Goal: Information Seeking & Learning: Learn about a topic

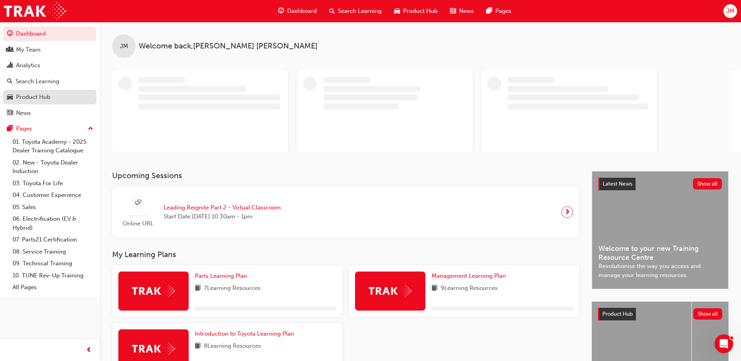
click at [34, 96] on div "Product Hub" at bounding box center [33, 97] width 34 height 9
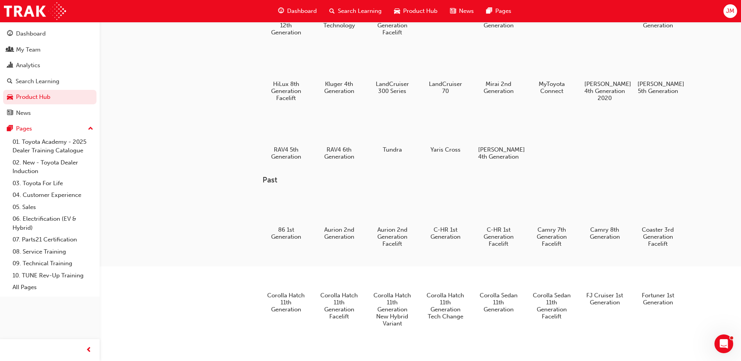
scroll to position [107, 0]
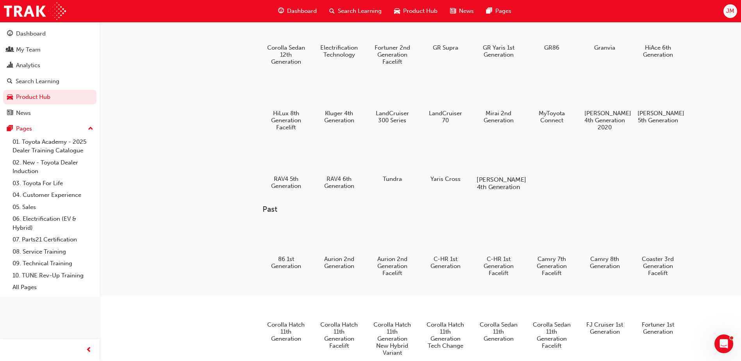
click at [496, 155] on div at bounding box center [498, 156] width 43 height 31
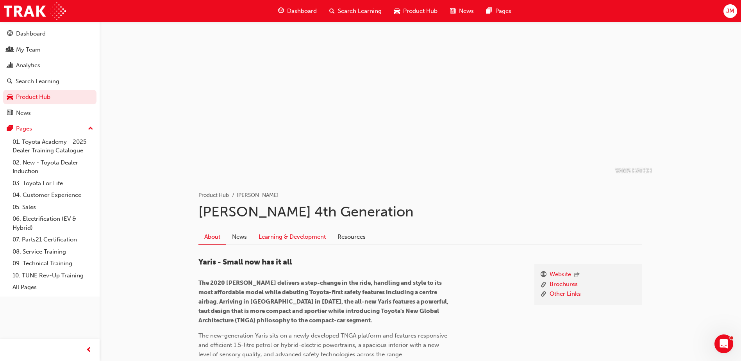
click at [273, 236] on link "Learning & Development" at bounding box center [292, 236] width 79 height 15
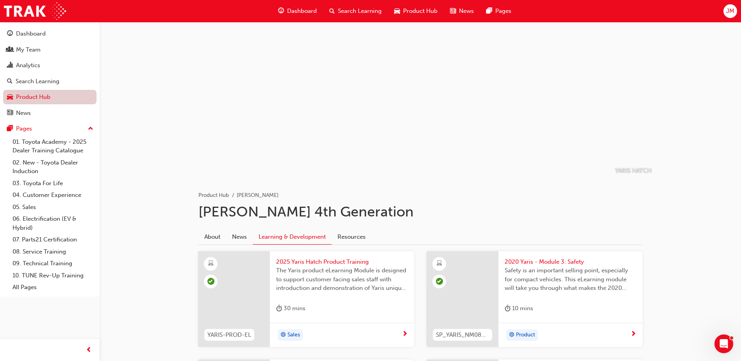
click at [36, 100] on link "Product Hub" at bounding box center [49, 97] width 93 height 14
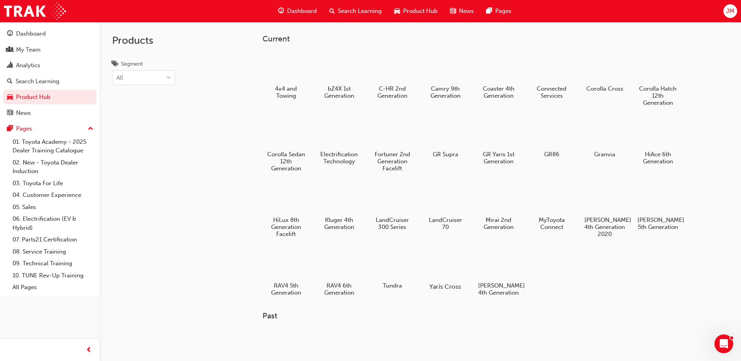
click at [441, 264] on div at bounding box center [445, 263] width 43 height 31
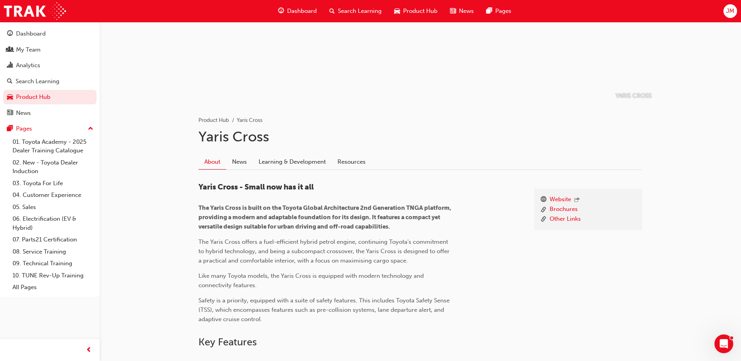
scroll to position [78, 0]
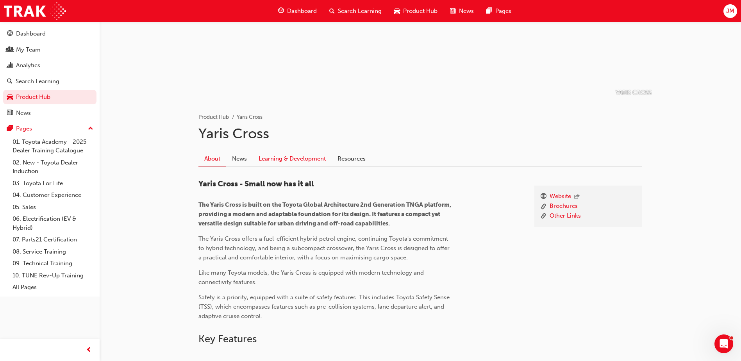
click at [297, 157] on link "Learning & Development" at bounding box center [292, 158] width 79 height 15
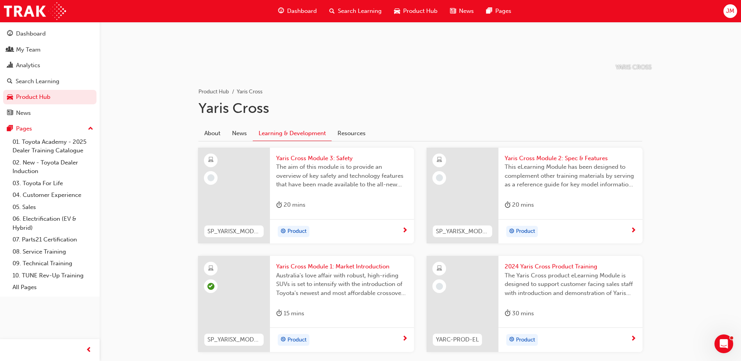
scroll to position [152, 0]
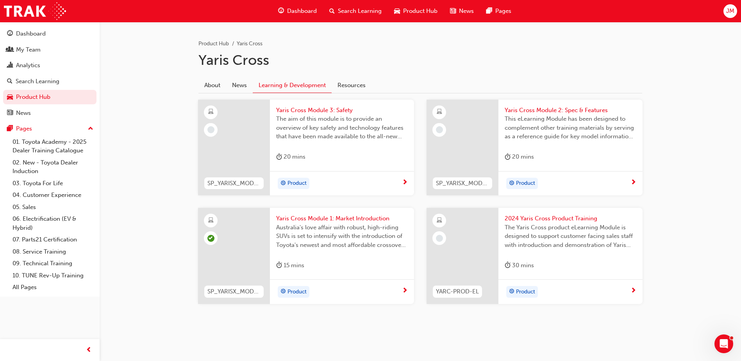
click at [294, 182] on span "Product" at bounding box center [296, 183] width 19 height 9
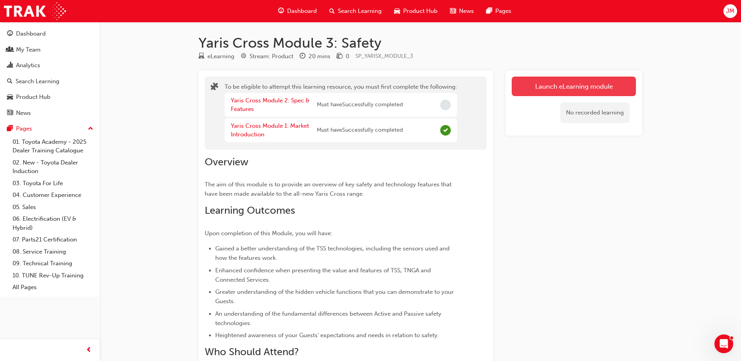
click at [581, 82] on button "Launch eLearning module" at bounding box center [574, 87] width 124 height 20
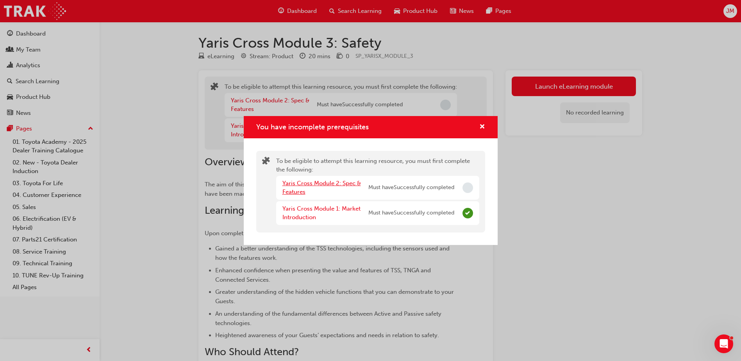
click at [331, 183] on link "Yaris Cross Module 2: Spec & Features" at bounding box center [321, 188] width 79 height 16
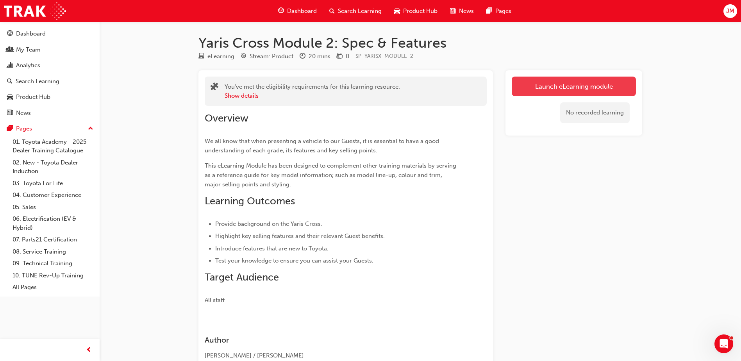
click at [546, 94] on link "Launch eLearning module" at bounding box center [574, 87] width 124 height 20
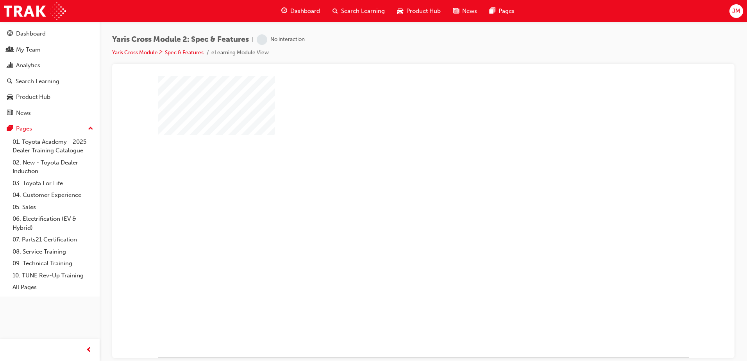
click at [401, 194] on div "play" at bounding box center [401, 194] width 0 height 0
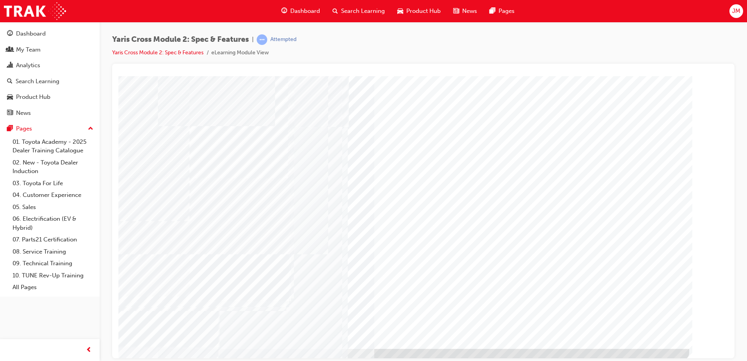
scroll to position [11, 0]
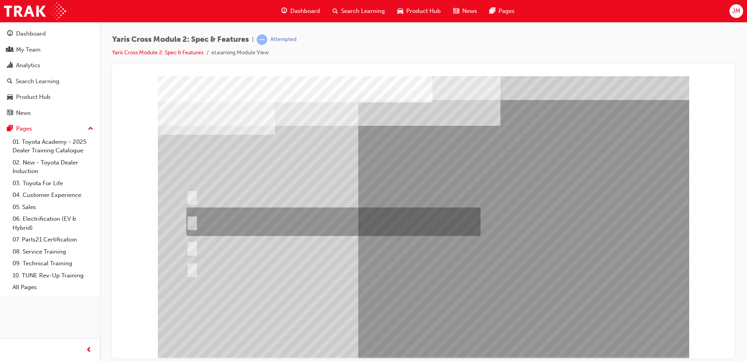
click at [197, 218] on div at bounding box center [331, 221] width 294 height 29
radio input "true"
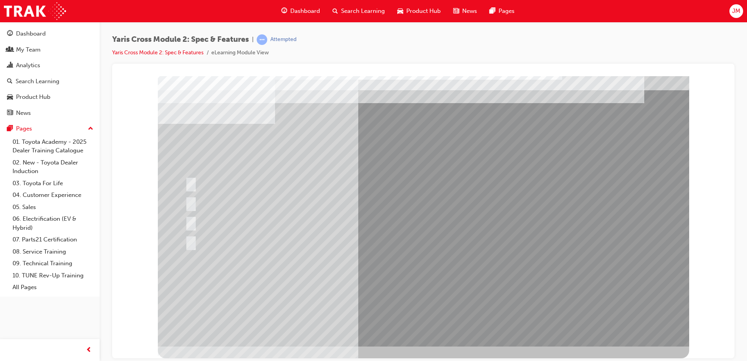
scroll to position [0, 0]
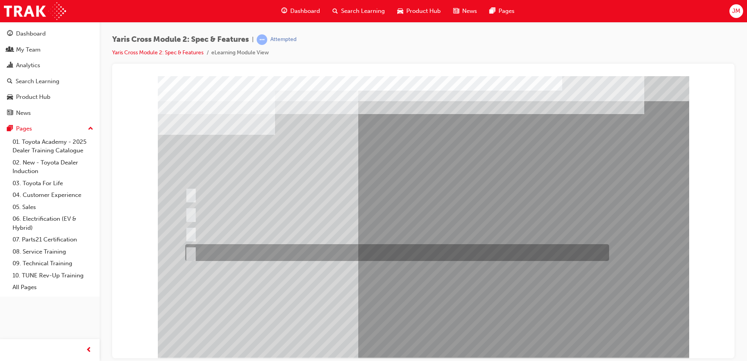
click at [258, 246] on div at bounding box center [395, 252] width 424 height 17
radio input "true"
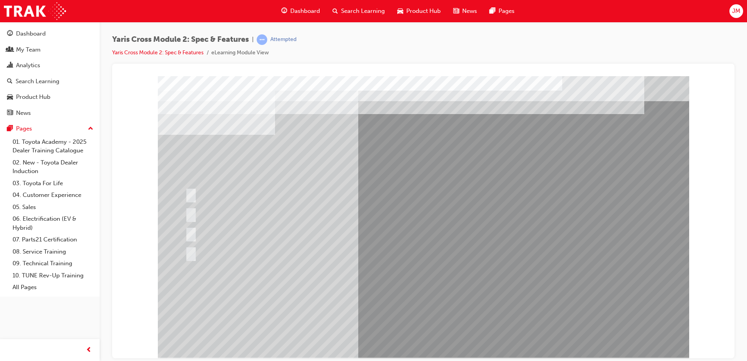
click at [387, 293] on div at bounding box center [423, 216] width 531 height 281
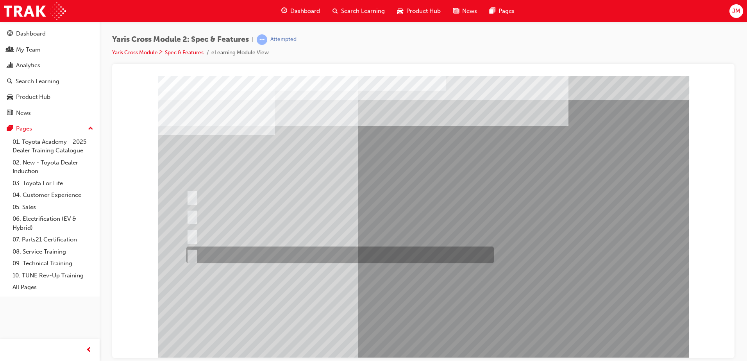
click at [244, 250] on div at bounding box center [337, 254] width 307 height 17
radio input "true"
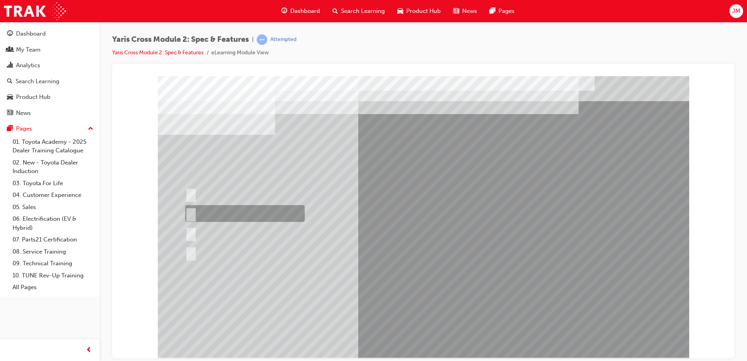
click at [237, 214] on div at bounding box center [243, 213] width 120 height 17
radio input "true"
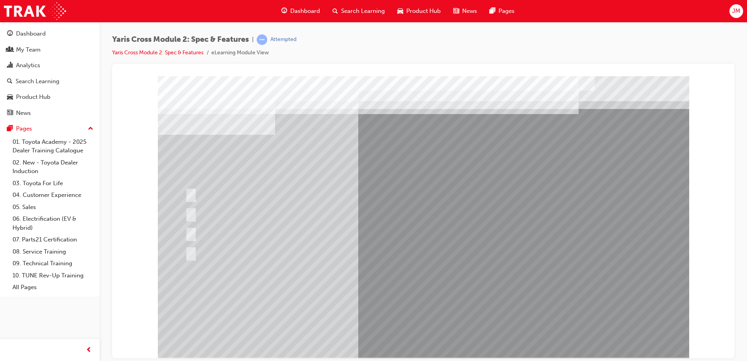
click at [369, 290] on div at bounding box center [423, 216] width 531 height 281
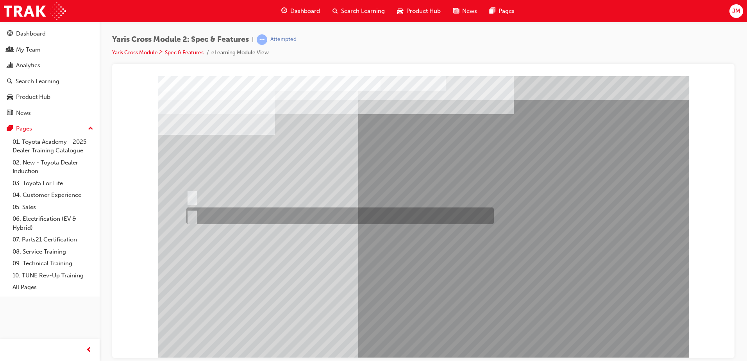
click at [217, 213] on div at bounding box center [337, 215] width 307 height 17
radio input "true"
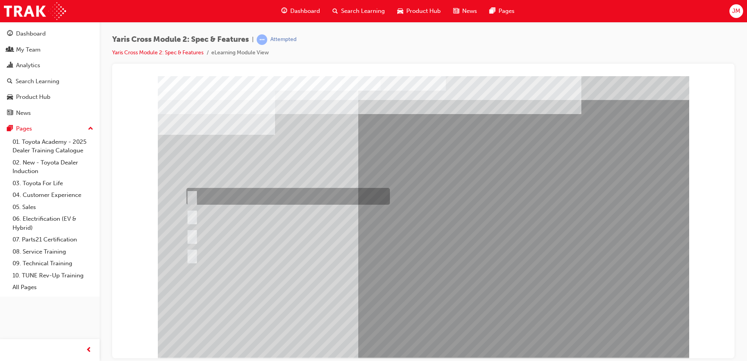
click at [236, 195] on div at bounding box center [285, 196] width 203 height 17
radio input "true"
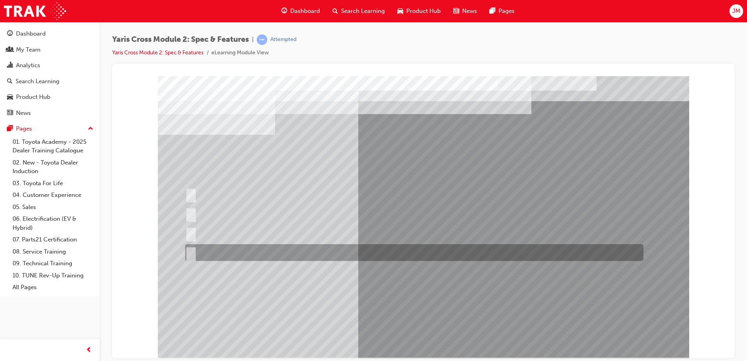
click at [222, 250] on div at bounding box center [412, 252] width 458 height 17
radio input "true"
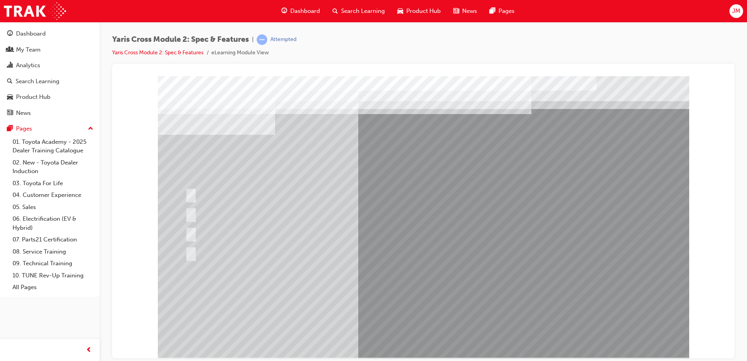
click at [400, 264] on div at bounding box center [423, 216] width 531 height 281
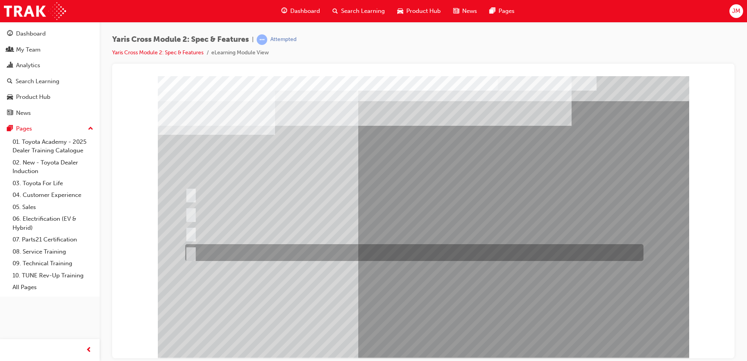
click at [301, 246] on div at bounding box center [412, 252] width 458 height 17
radio input "true"
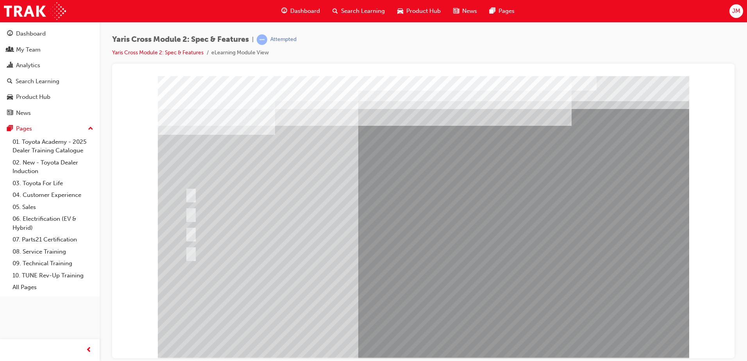
click at [450, 298] on div at bounding box center [423, 216] width 531 height 281
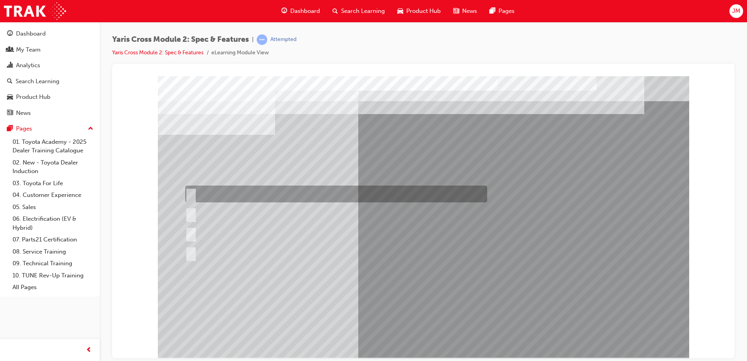
click at [259, 187] on div at bounding box center [334, 194] width 302 height 17
radio input "true"
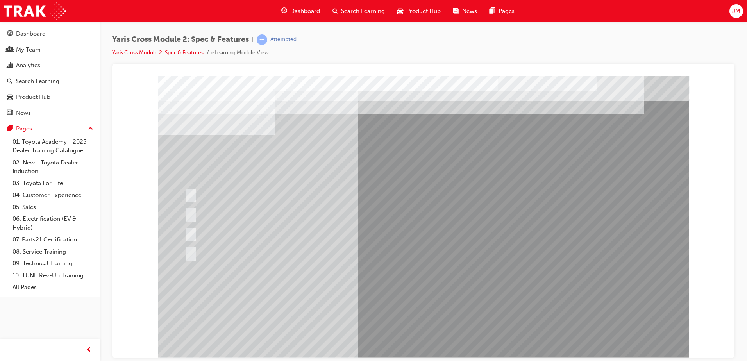
click at [387, 293] on div at bounding box center [423, 216] width 531 height 281
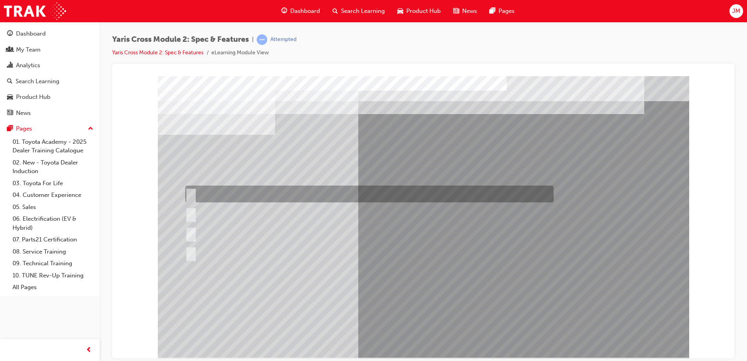
click at [323, 188] on div at bounding box center [367, 194] width 368 height 17
radio input "true"
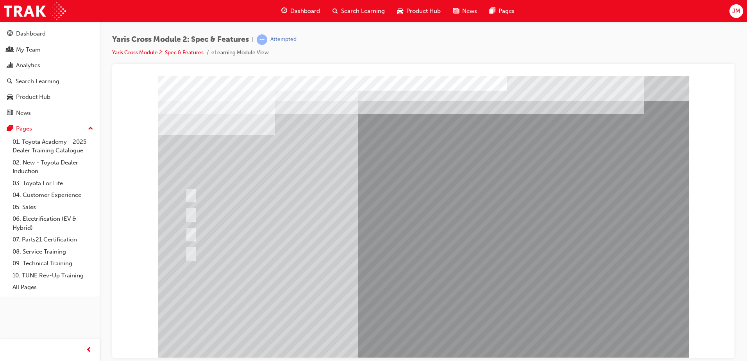
click at [417, 294] on div at bounding box center [423, 216] width 531 height 281
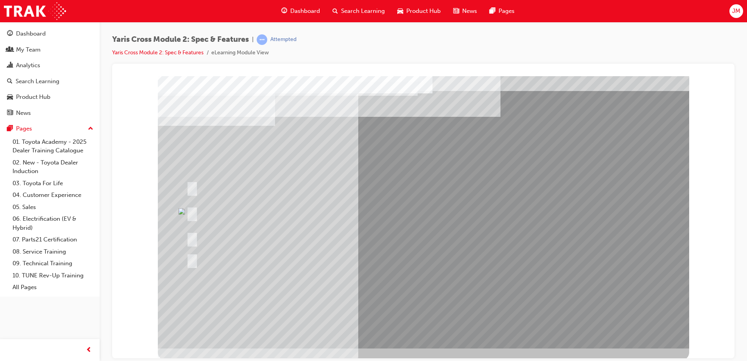
scroll to position [11, 0]
click at [425, 205] on div at bounding box center [331, 210] width 294 height 29
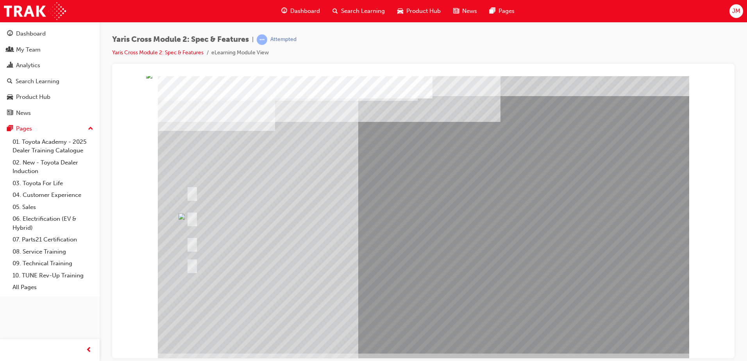
scroll to position [0, 0]
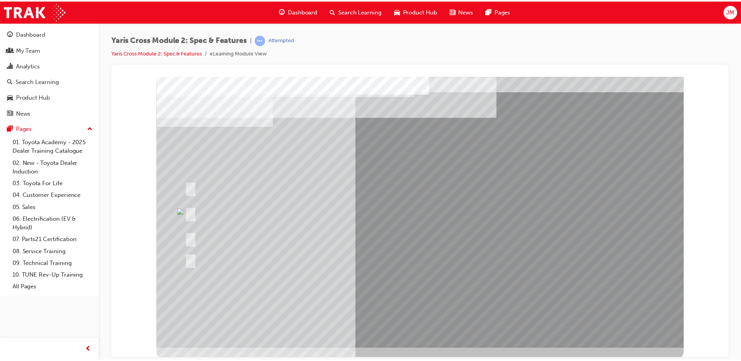
scroll to position [11, 0]
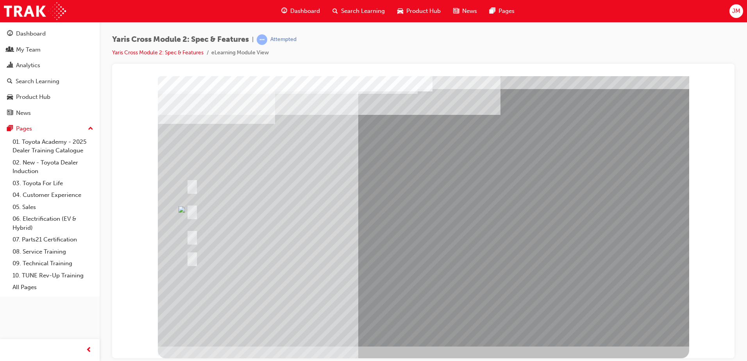
click at [36, 39] on link "Dashboard" at bounding box center [49, 34] width 93 height 14
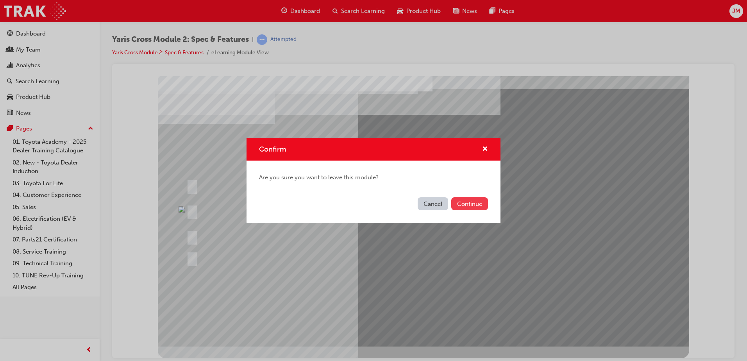
click at [467, 205] on button "Continue" at bounding box center [469, 203] width 37 height 13
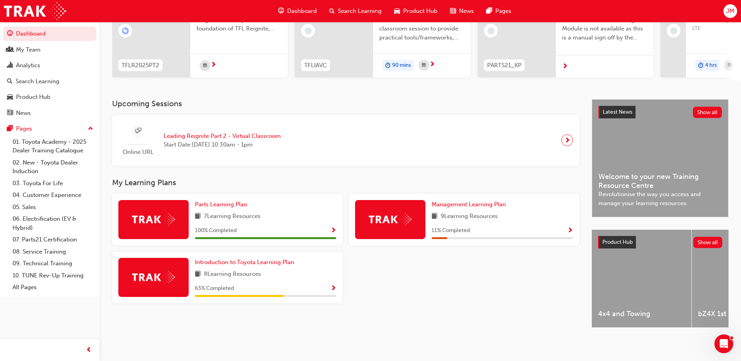
scroll to position [106, 0]
click at [247, 259] on span "Introduction to Toyota Learning Plan" at bounding box center [244, 262] width 99 height 7
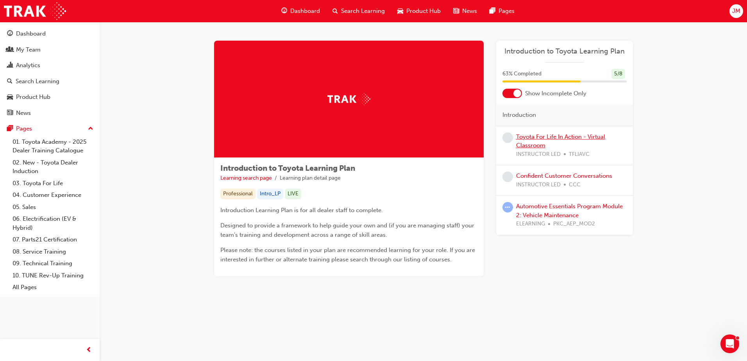
click at [533, 139] on link "Toyota For Life In Action - Virtual Classroom" at bounding box center [560, 141] width 89 height 16
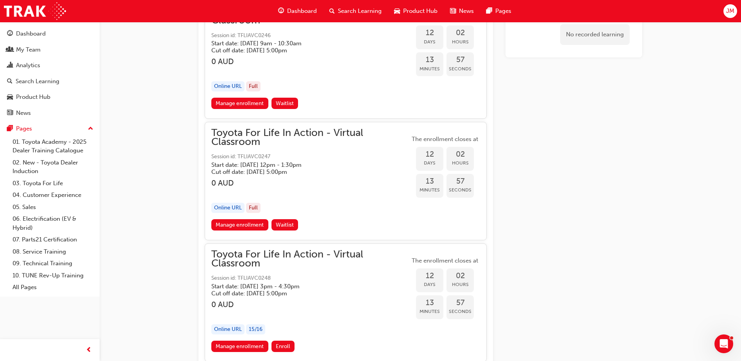
scroll to position [2820, 0]
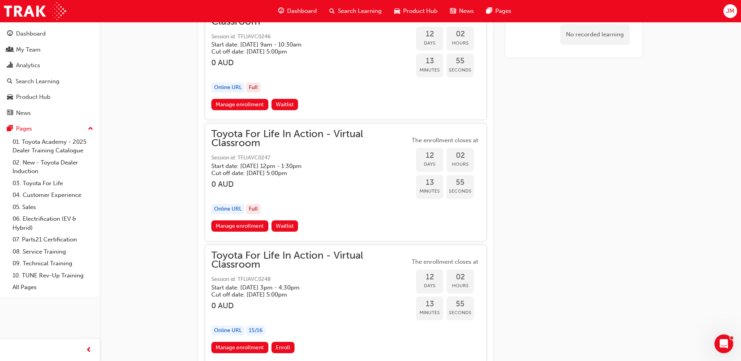
click at [296, 10] on span "Dashboard" at bounding box center [302, 11] width 30 height 9
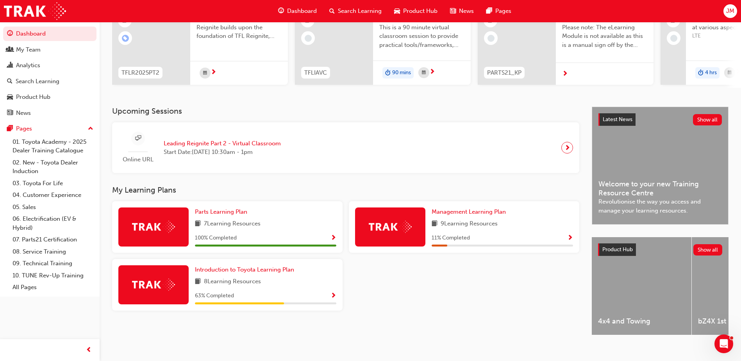
scroll to position [106, 0]
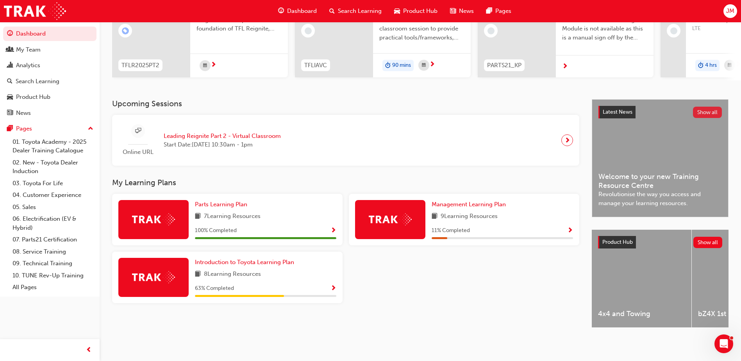
click at [701, 111] on button "Show all" at bounding box center [707, 112] width 29 height 11
